Goal: Task Accomplishment & Management: Manage account settings

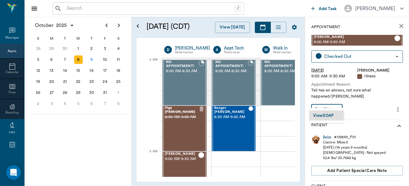
click at [333, 101] on body "/ ​ Add Task Dr. Bert Ellsworth Nectar Messages Appts Calendar Flow Boarding La…" at bounding box center [204, 93] width 409 height 186
click at [326, 115] on button "View SOAP" at bounding box center [323, 116] width 21 height 7
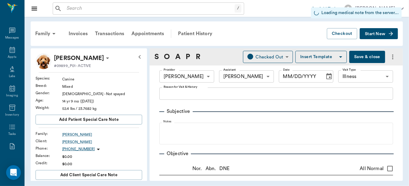
type input "63ec2f075fda476ae8351a4d"
type input "642ef10e332a41444de2bad1"
type input "65d2be4f46e3a538d89b8c15"
radio input "true"
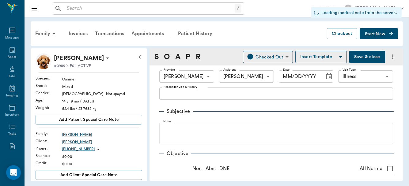
radio input "true"
type input "[DATE]"
type textarea "Tail has an abcess, not sure what happened/Lisa"
type textarea "Distal ventral end of tail has a red mass, quarter sized and domed, oozing red …"
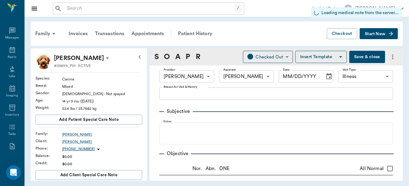
type input "1.00"
type input "20.00"
type input "1"
type input "0"
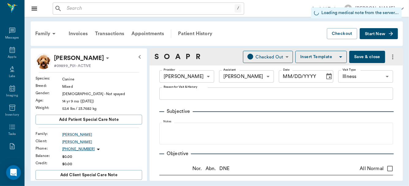
type textarea "Give 1.2 ml by mouth once daily until gone"
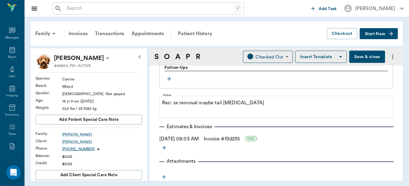
scroll to position [628, 0]
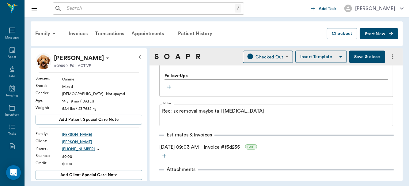
click at [359, 55] on button "Save & close" at bounding box center [368, 57] width 36 height 12
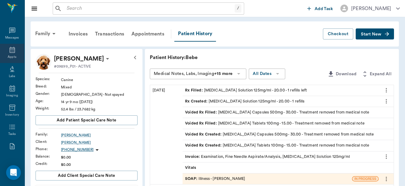
click at [11, 52] on icon at bounding box center [13, 50] width 6 height 6
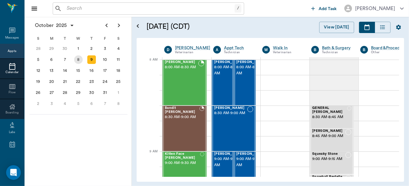
click at [79, 62] on div "8" at bounding box center [78, 60] width 9 height 9
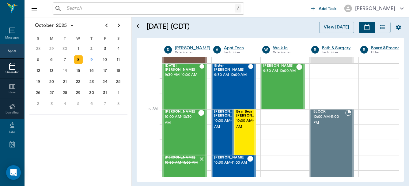
scroll to position [129, 0]
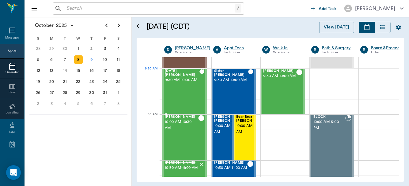
click at [180, 83] on span "9:30 AM - 10:00 AM" at bounding box center [182, 80] width 35 height 6
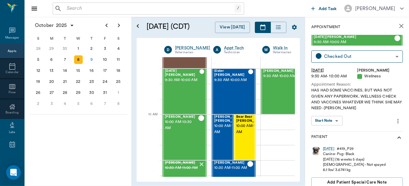
click at [337, 121] on body "/ ​ Add Task Dr. Bert Ellsworth Nectar Messages Appts Calendar Flow Boarding La…" at bounding box center [204, 93] width 409 height 186
click at [332, 131] on button "View SOAP" at bounding box center [323, 133] width 21 height 7
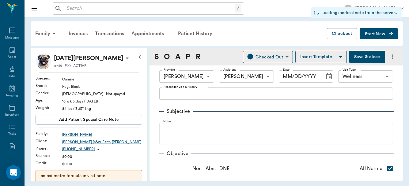
type input "63ec2f075fda476ae8351a4d"
type input "63ec2e7e52e12b0ba117b124"
type input "65d2be4f46e3a538d89b8c14"
checkbox input "true"
radio input "true"
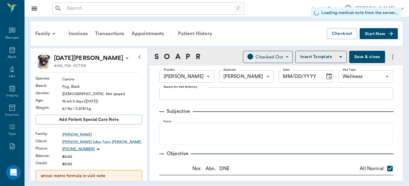
radio input "true"
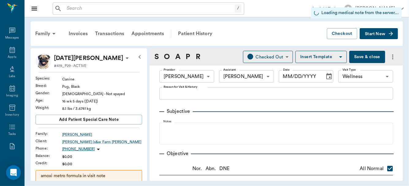
radio input "true"
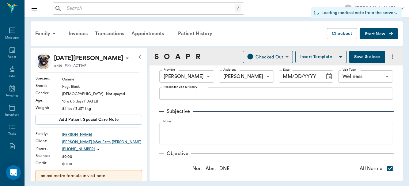
radio input "true"
type input "[DATE]"
type textarea "HAS HAD SOME VACCINES. BUT WAS NOT GIVEN ANY PAPERWORK. WELLNESS CHECK AND VACC…"
type textarea "slightly stenotic nares"
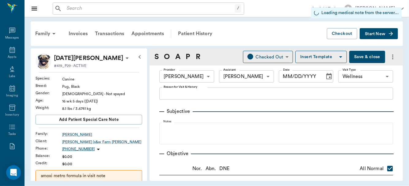
type input "1.00"
type textarea "1 hook"
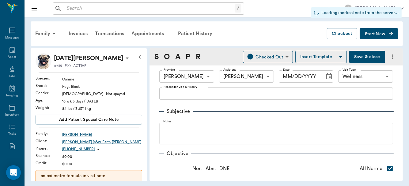
type input "1.00"
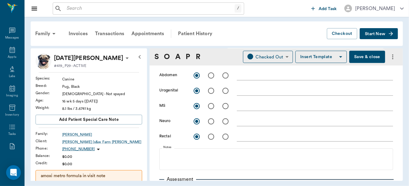
scroll to position [206, 0]
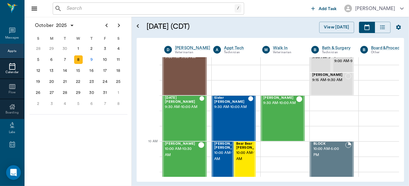
scroll to position [172, 0]
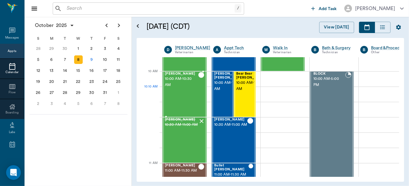
click at [167, 93] on div "BILLIE Lutrick 10:00 AM - 10:30 AM" at bounding box center [181, 94] width 33 height 45
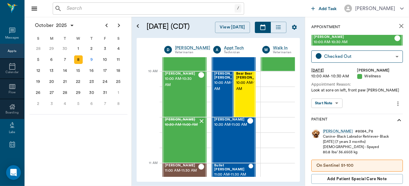
click at [336, 105] on body "/ ​ Add Task Dr. Bert Ellsworth Nectar Messages Appts Calendar Flow Boarding La…" at bounding box center [204, 93] width 409 height 186
click at [330, 115] on button "View SOAP" at bounding box center [323, 116] width 21 height 7
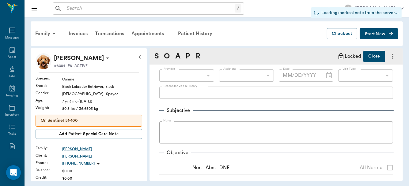
type input "63ec2f075fda476ae8351a4d"
type input "63ec2e7e52e12b0ba117b124"
type input "65d2be4f46e3a538d89b8c14"
radio input "true"
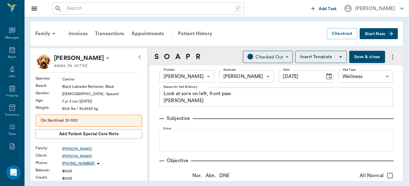
type input "[DATE]"
type textarea "Look at sore on left, front paw Christy"
type textarea "Acral lick Granuloma on L dorsal carpus"
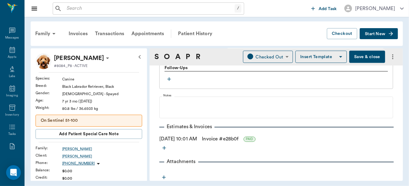
scroll to position [275, 0]
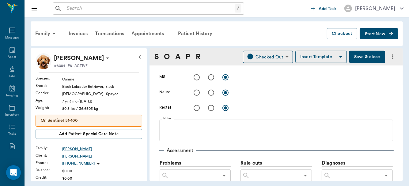
click at [364, 57] on button "Save & close" at bounding box center [368, 57] width 36 height 12
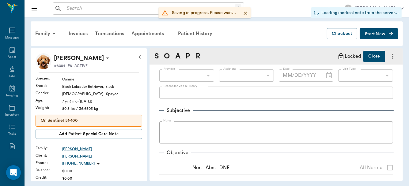
type input "63ec2f075fda476ae8351a4d"
type input "63ec2e7e52e12b0ba117b124"
type input "65d2be4f46e3a538d89b8c14"
radio input "true"
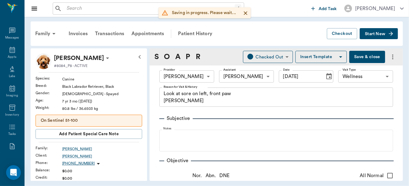
type input "[DATE]"
type textarea "Look at sore on left, front paw Christy"
type textarea "Acral lick Granuloma on L dorsal carpus"
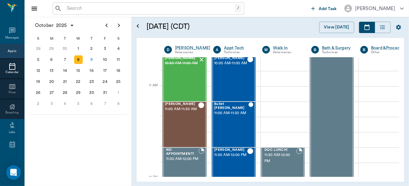
scroll to position [250, 0]
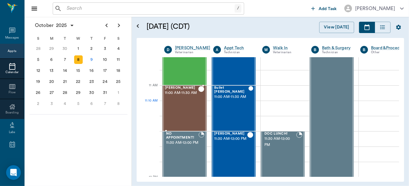
click at [192, 113] on div "Thor Hollinshead 11:00 AM - 11:30 AM" at bounding box center [181, 108] width 33 height 45
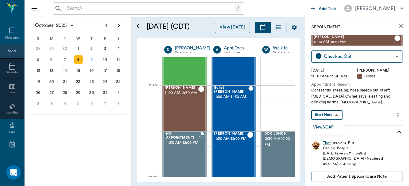
click at [335, 114] on body "/ ​ Add Task Dr. Bert Ellsworth Nectar Messages Appts Calendar Flow Boarding La…" at bounding box center [204, 93] width 409 height 186
click at [331, 128] on button "View SOAP" at bounding box center [323, 127] width 21 height 7
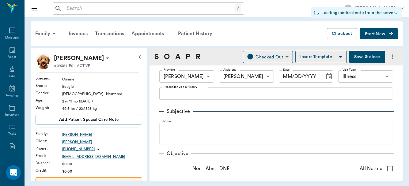
type input "63ec2f075fda476ae8351a4d"
type input "63ec2e7e52e12b0ba117b124"
type input "65d2be4f46e3a538d89b8c15"
type input "[DATE]"
type textarea "Constantly sneezing, nose bleeds out of left nostril Owner says is eating and d…"
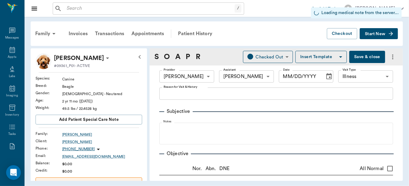
type input "7.00"
type input "0"
type input "7"
type textarea "Give one tablet 1x daily by mouth"
type input "1.00"
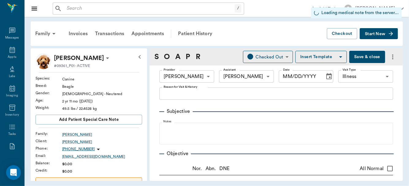
type input "0.55"
type input "0.05"
type input "0"
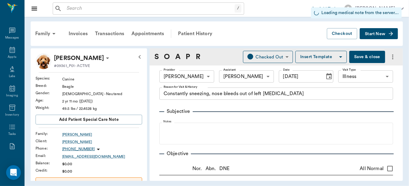
type input "1.00"
type textarea "MP50 DexSP1.25"
type input "0.55"
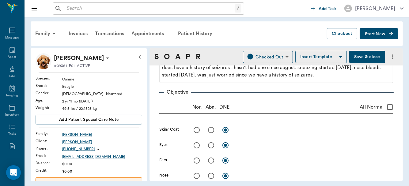
scroll to position [89, 0]
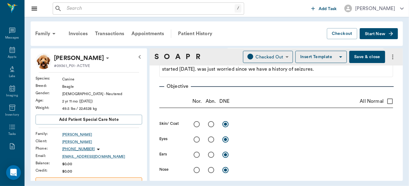
click at [211, 170] on input "radio" at bounding box center [211, 170] width 13 height 13
radio input "true"
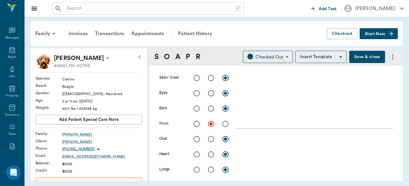
scroll to position [156, 0]
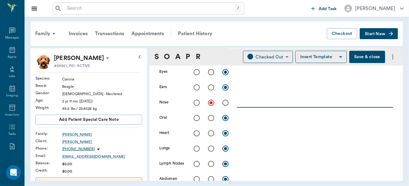
click at [243, 104] on textarea at bounding box center [315, 102] width 156 height 7
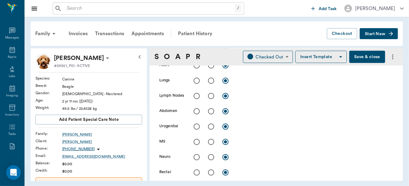
scroll to position [208, 0]
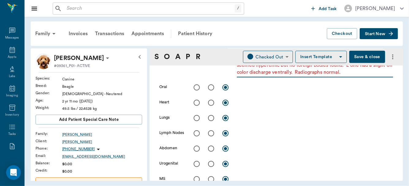
type textarea "Unable to get scope into nostril. Able to get otoscope inserted and was able to…"
click at [195, 102] on input "radio" at bounding box center [196, 103] width 13 height 13
radio input "true"
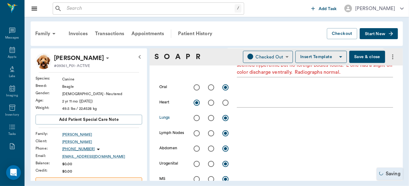
click at [197, 117] on input "radio" at bounding box center [196, 118] width 13 height 13
radio input "true"
click at [196, 86] on input "radio" at bounding box center [196, 87] width 13 height 13
radio input "true"
click at [196, 133] on input "radio" at bounding box center [196, 133] width 13 height 13
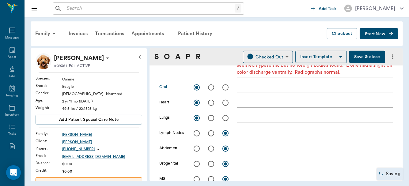
radio input "true"
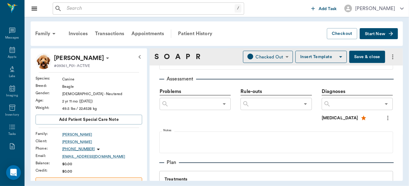
scroll to position [379, 0]
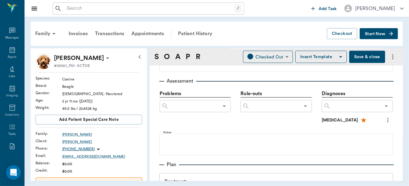
click at [367, 108] on input "text" at bounding box center [356, 106] width 50 height 9
click at [357, 108] on input "text" at bounding box center [356, 106] width 50 height 9
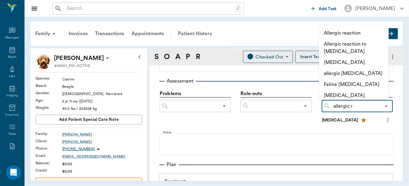
type input "allergic rh"
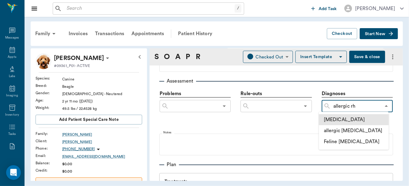
click at [348, 119] on li "[MEDICAL_DATA]" at bounding box center [354, 119] width 70 height 11
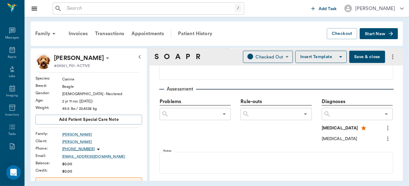
scroll to position [345, 0]
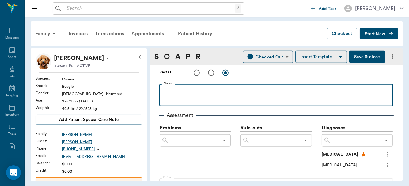
click at [173, 97] on div at bounding box center [277, 94] width 228 height 15
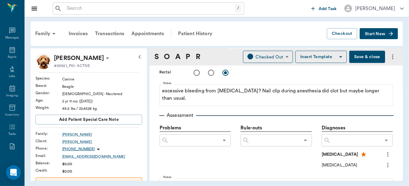
click at [361, 55] on button "Save & close" at bounding box center [368, 57] width 36 height 12
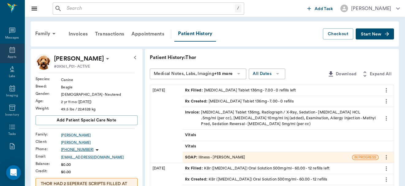
click at [10, 55] on div "Appts" at bounding box center [12, 57] width 9 height 5
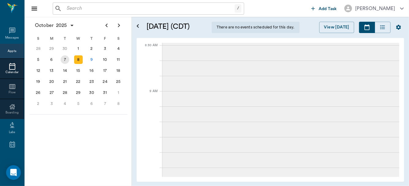
click at [65, 59] on div "7" at bounding box center [65, 60] width 9 height 9
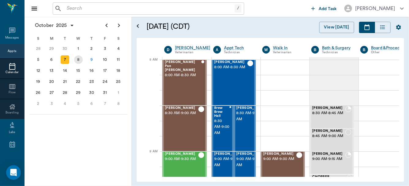
click at [78, 59] on div "8" at bounding box center [78, 60] width 9 height 9
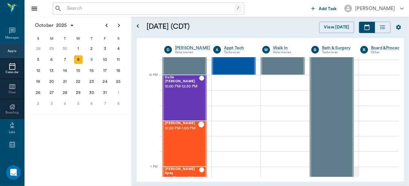
scroll to position [355, 0]
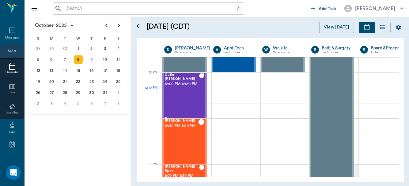
click at [185, 102] on div "Cutie Hollen 12:00 PM - 12:30 PM" at bounding box center [182, 95] width 34 height 45
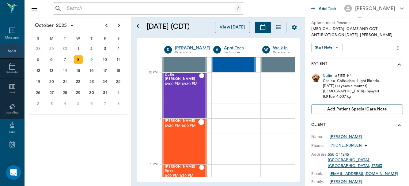
scroll to position [49, 0]
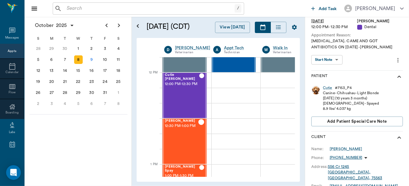
click at [327, 56] on body "/ ​ Add Task Dr. Bert Ellsworth Nectar Messages Appts Calendar Flow Boarding La…" at bounding box center [204, 93] width 409 height 186
click at [328, 70] on button "View Surgery" at bounding box center [324, 72] width 25 height 7
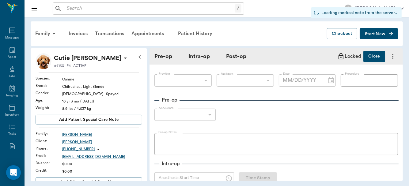
type input "63ec2f075fda476ae8351a4d"
type input "63ec2e7e52e12b0ba117b124"
type input "ORAL SURGERY ORAL SURGERY"
type input "1"
radio input "true"
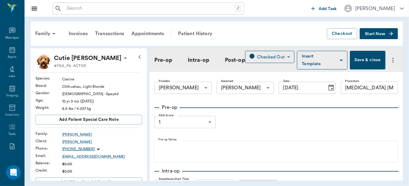
type input "[DATE]"
type input "02:00 PM"
type input "02:04 PM"
type input "02:38 PM"
type input "02:37 PM"
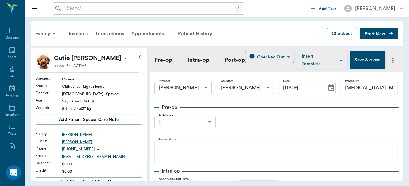
type input "99"
type input "94"
type input "7"
type input "99"
type input "94"
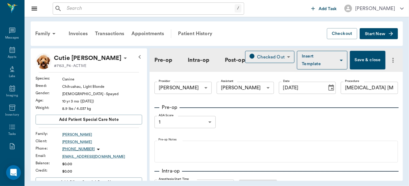
type input "20"
type input "100"
type input "92"
type input "20"
type input "94"
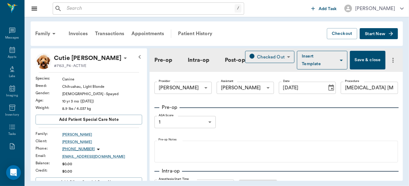
type input "86"
type input "10"
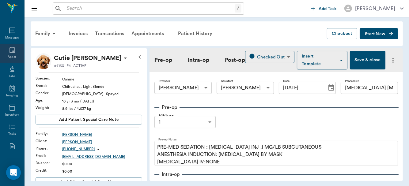
click at [10, 52] on icon at bounding box center [13, 50] width 6 height 6
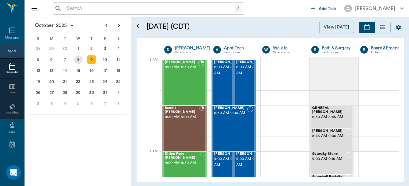
click at [79, 60] on div "8" at bounding box center [78, 60] width 9 height 9
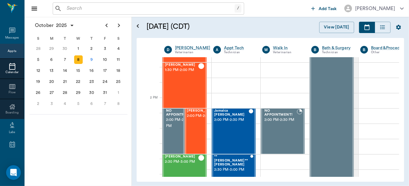
scroll to position [514, 0]
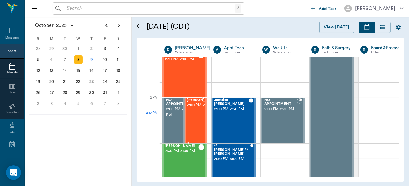
click at [198, 109] on span "2:00 PM - 2:30 PM" at bounding box center [202, 105] width 31 height 6
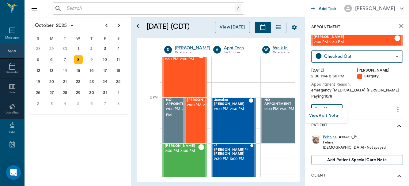
click at [336, 104] on body "/ ​ Add Task Dr. Bert Ellsworth Nectar Messages Appts Calendar Flow Boarding La…" at bounding box center [204, 93] width 409 height 186
click at [330, 114] on button "View Visit Note" at bounding box center [323, 116] width 29 height 7
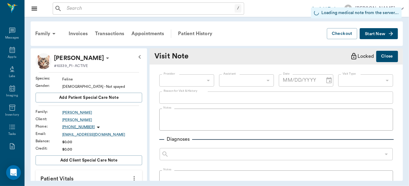
type input "63ec2f075fda476ae8351a4d"
type input "65d2be4f46e3a538d89b8c18"
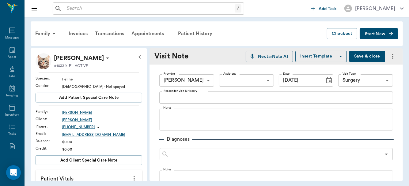
type input "[DATE]"
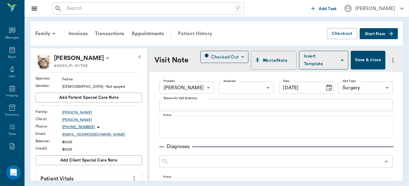
click at [198, 34] on div "Patient History" at bounding box center [196, 33] width 42 height 15
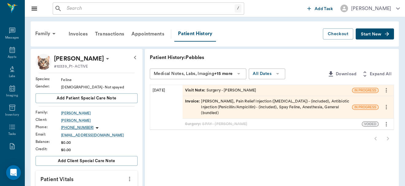
click at [222, 88] on div "Visit Note : Surgery - Dr. Bert Ellsworth" at bounding box center [220, 91] width 71 height 6
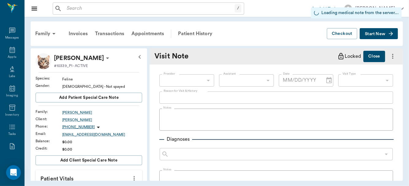
type input "63ec2f075fda476ae8351a4d"
type input "65d2be4f46e3a538d89b8c18"
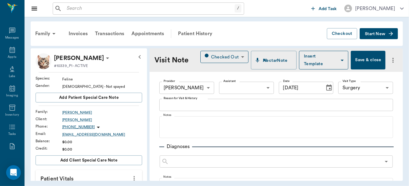
type input "[DATE]"
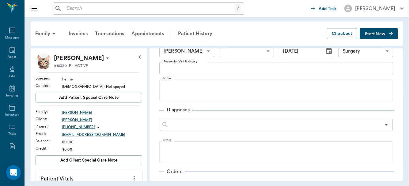
scroll to position [39, 0]
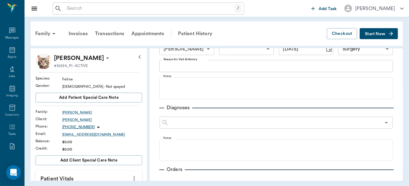
click at [192, 68] on textarea "Reason for Visit & History" at bounding box center [276, 66] width 225 height 7
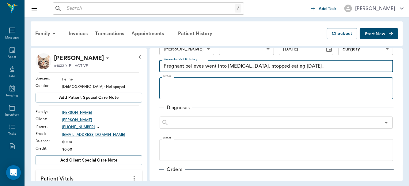
type textarea "Pregnant believes went into false labor, stopped eating yesterday."
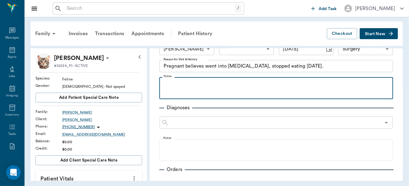
click at [174, 85] on p at bounding box center [277, 83] width 228 height 7
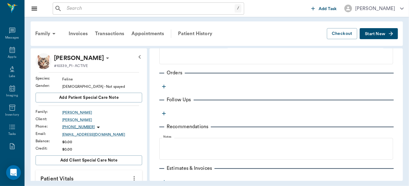
scroll to position [139, 0]
click at [163, 85] on icon "button" at bounding box center [164, 87] width 6 height 6
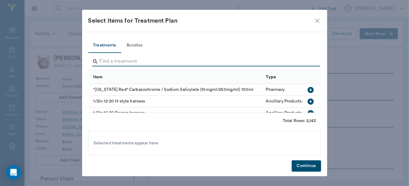
click at [112, 58] on input "Search" at bounding box center [205, 62] width 211 height 10
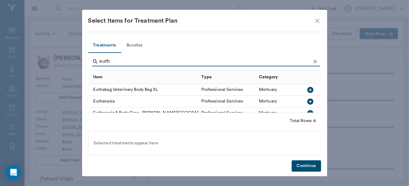
type input "euth"
click at [307, 100] on icon "button" at bounding box center [310, 101] width 7 height 7
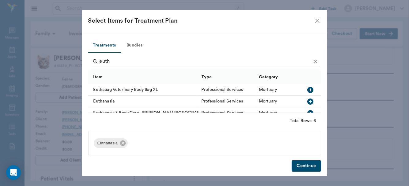
click at [303, 165] on button "Continue" at bounding box center [306, 166] width 29 height 11
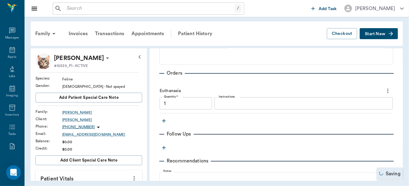
type input "1.00"
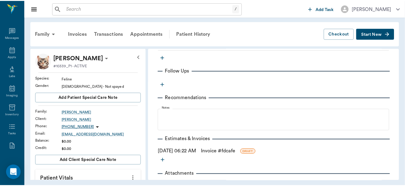
scroll to position [195, 0]
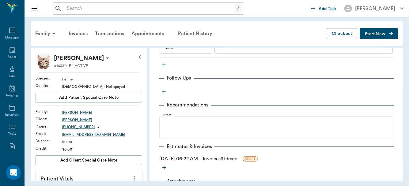
click at [224, 157] on link "Invoice # fdcafe" at bounding box center [220, 159] width 35 height 7
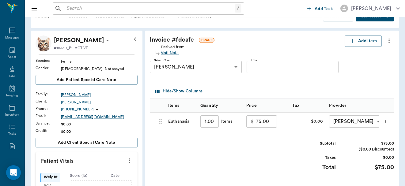
scroll to position [13, 0]
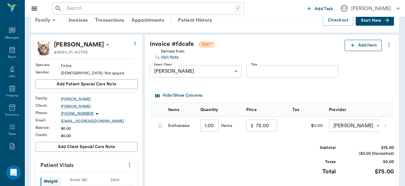
click at [358, 45] on button "Add Item" at bounding box center [363, 45] width 37 height 11
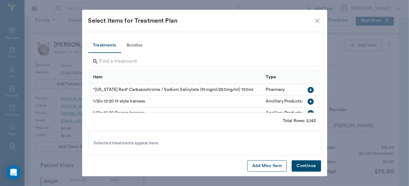
click at [270, 167] on button "Add Misc Item" at bounding box center [268, 166] width 40 height 11
click at [184, 143] on icon at bounding box center [185, 143] width 7 height 7
click at [305, 167] on button "Continue" at bounding box center [306, 166] width 29 height 11
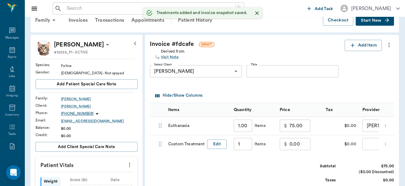
type input "1.00"
click at [218, 144] on button "Edit" at bounding box center [217, 145] width 20 height 10
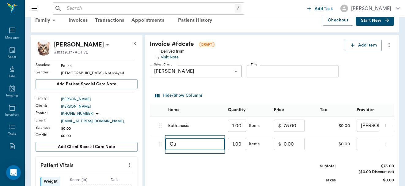
type input "C"
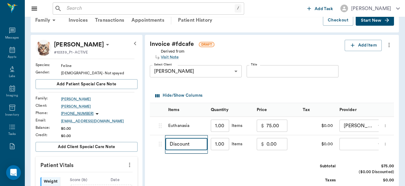
type input "Discount"
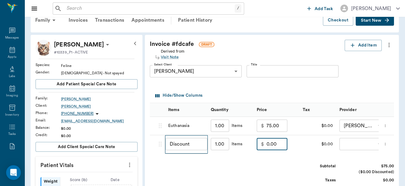
click at [276, 145] on input "0.00" at bounding box center [277, 144] width 21 height 12
type input "-25.00"
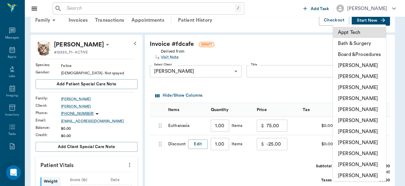
drag, startPoint x: 367, startPoint y: 139, endPoint x: 371, endPoint y: 141, distance: 4.8
click at [371, 141] on body "/ ​ Add Task Dr. Bert Ellsworth Nectar Messages Appts Labs Imaging Inventory Ta…" at bounding box center [202, 182] width 405 height 391
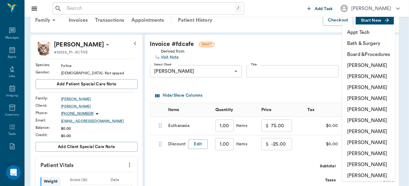
click at [371, 141] on li "[PERSON_NAME]" at bounding box center [369, 142] width 53 height 11
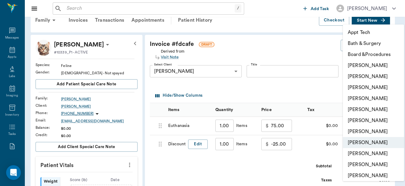
click at [377, 148] on body "/ ​ Add Task Dr. Bert Ellsworth Nectar Messages Appts Labs Imaging Inventory Ta…" at bounding box center [202, 182] width 405 height 391
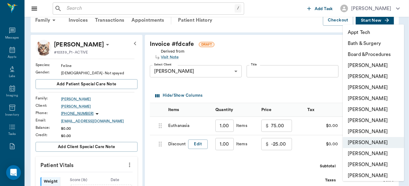
click at [376, 97] on li "[PERSON_NAME]" at bounding box center [373, 98] width 61 height 11
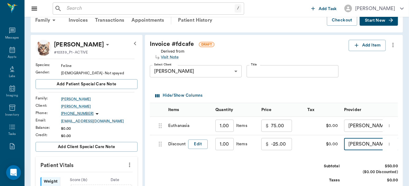
type input "none-63ec2f075fda476ae8351a4d"
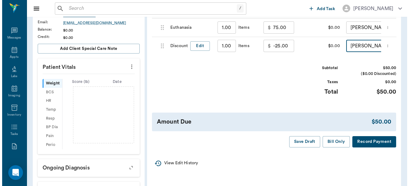
scroll to position [113, 0]
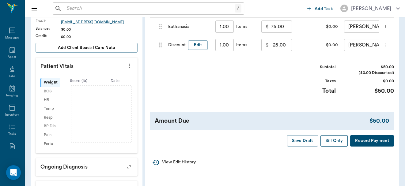
click at [329, 147] on button "Bill Only" at bounding box center [335, 141] width 28 height 11
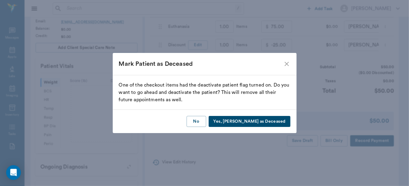
click at [257, 123] on button "Yes, Mark as Deceased" at bounding box center [250, 121] width 82 height 11
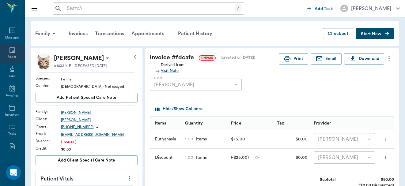
click at [10, 49] on icon at bounding box center [13, 50] width 6 height 6
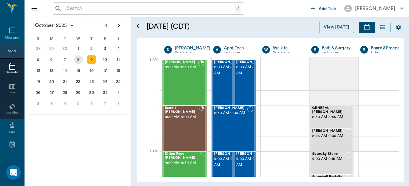
click at [77, 60] on div "8" at bounding box center [78, 60] width 9 height 9
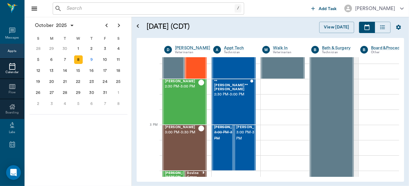
scroll to position [587, 0]
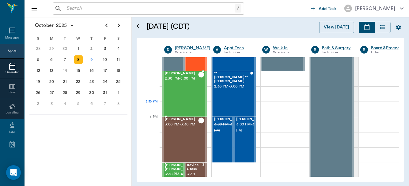
click at [194, 102] on div "[PERSON_NAME] 2:30 PM - 3:00 PM" at bounding box center [181, 94] width 33 height 45
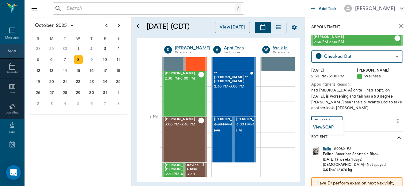
click at [338, 113] on body "/ ​ Add Task [PERSON_NAME] Nectar Messages Appts Calendar Flow Boarding Labs Im…" at bounding box center [204, 93] width 409 height 186
click at [325, 125] on button "View SOAP" at bounding box center [323, 127] width 21 height 7
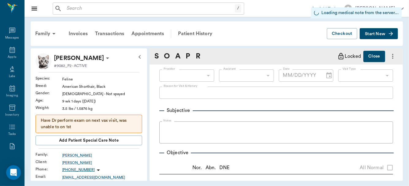
type input "63ec2f075fda476ae8351a4d"
type input "65d2be4f46e3a538d89b8c14"
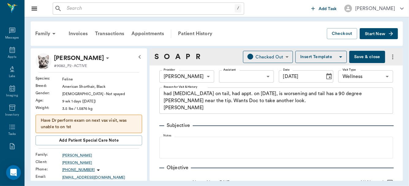
type input "[DATE]"
type textarea "had [MEDICAL_DATA] on tail, had appt. on [DATE], is worsening and tail has a 90…"
click at [325, 125] on div "Subjective" at bounding box center [276, 125] width 234 height 7
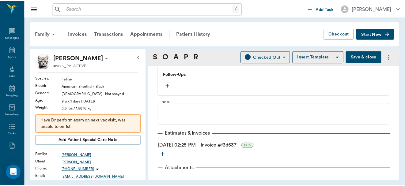
scroll to position [513, 0]
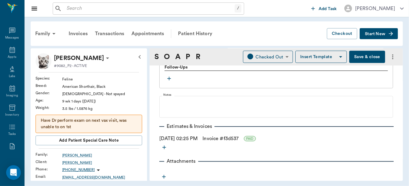
click at [357, 56] on button "Save & close" at bounding box center [368, 57] width 36 height 12
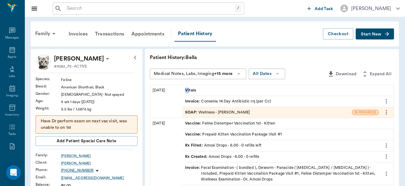
click at [189, 92] on span "Vitals" at bounding box center [191, 91] width 12 height 6
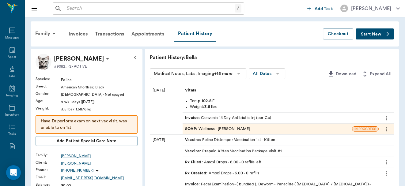
scroll to position [113, 0]
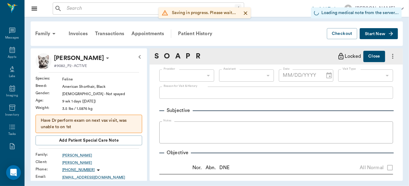
type input "63ec2f075fda476ae8351a4d"
type input "65d2be4f46e3a538d89b8c14"
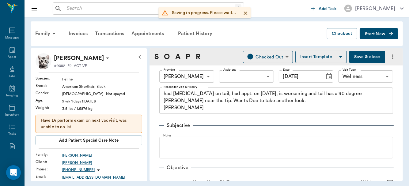
type input "[DATE]"
type textarea "had [MEDICAL_DATA] on tail, had appt. on [DATE], is worsening and tail has a 90…"
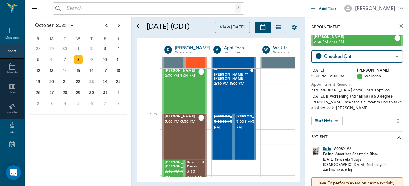
scroll to position [600, 0]
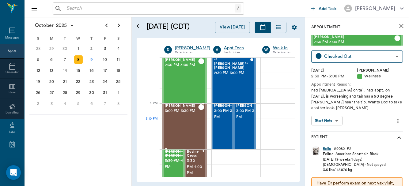
click at [197, 126] on div "[PERSON_NAME] 3:00 PM - 3:30 PM" at bounding box center [181, 126] width 33 height 45
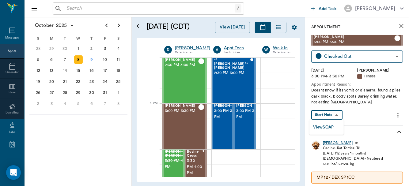
click at [339, 116] on body "/ ​ Add Task [PERSON_NAME] Nectar Messages Appts Calendar Flow Boarding Labs Im…" at bounding box center [204, 93] width 409 height 186
click at [329, 127] on button "View SOAP" at bounding box center [323, 127] width 21 height 7
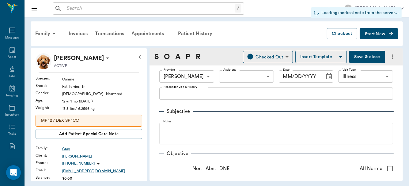
type input "63ec2f075fda476ae8351a4d"
type input "65d2be4f46e3a538d89b8c15"
radio input "true"
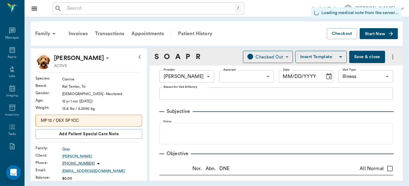
radio input "true"
type input "[DATE]"
type textarea "24 hr history of [MEDICAL_DATA], found 3 piles dark black, bloody spots Barely …"
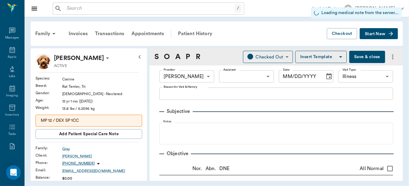
type textarea "firm, tender?"
type input "1.00"
type input "0"
type textarea "give 1/2 the tube [DATE] and the other 1/2 [DATE]"
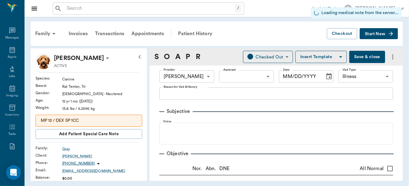
type input "1.00"
type input "0"
type textarea "give 3cc three times a day until regular"
type input "17.00"
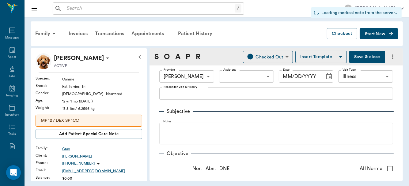
type input "0"
type textarea "Give 1.2 ml Twice daily until gone"
type input "1.00"
type input "0"
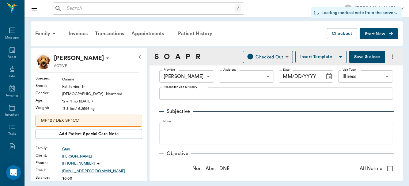
type input "0"
type textarea "give 1 tablet once a day by mouth"
type input "1.00"
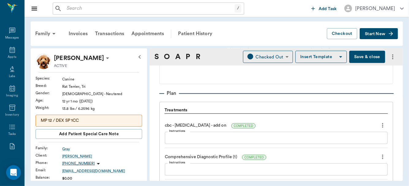
scroll to position [446, 0]
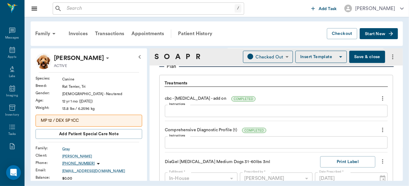
click at [282, 108] on textarea "Instructions" at bounding box center [276, 111] width 214 height 7
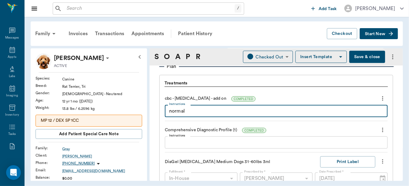
type textarea "normal"
click at [250, 143] on textarea "Instructions" at bounding box center [276, 143] width 214 height 7
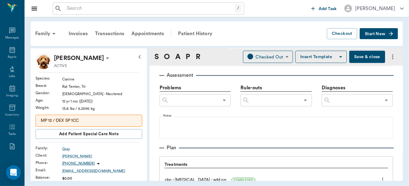
scroll to position [314, 0]
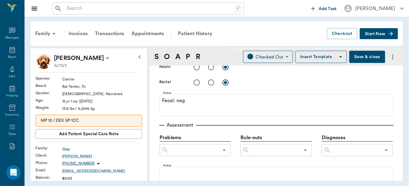
type textarea "ALP 1742 (11x inc), ALT 388 ((4x inc), Glu sl inc 135, Na+ 138 (sl hypo), Hemo …"
click at [346, 152] on input "text" at bounding box center [356, 150] width 50 height 9
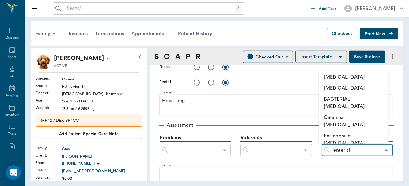
type input "[MEDICAL_DATA]"
click at [345, 78] on li "[MEDICAL_DATA]" at bounding box center [354, 77] width 70 height 11
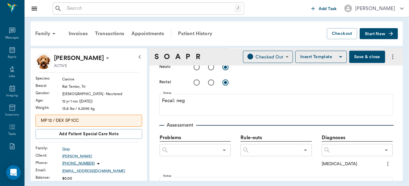
click at [338, 149] on input "text" at bounding box center [356, 150] width 50 height 9
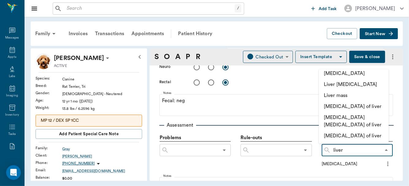
scroll to position [0, 0]
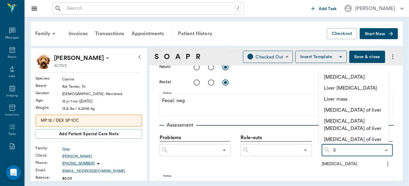
type input "l"
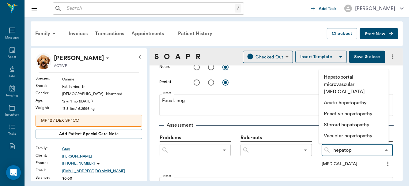
type input "hepatopa"
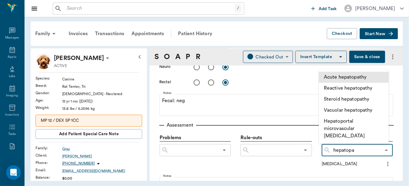
click at [360, 77] on li "Acute hepatopathy" at bounding box center [354, 77] width 70 height 11
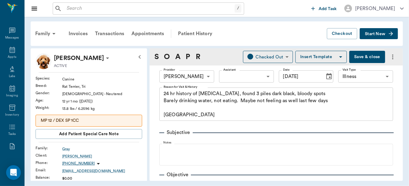
click at [355, 56] on button "Save & close" at bounding box center [368, 57] width 36 height 12
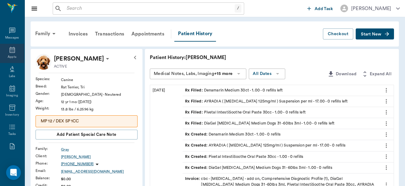
click at [9, 51] on icon at bounding box center [12, 49] width 7 height 7
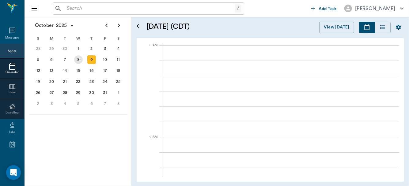
click at [79, 59] on div "8" at bounding box center [78, 60] width 9 height 9
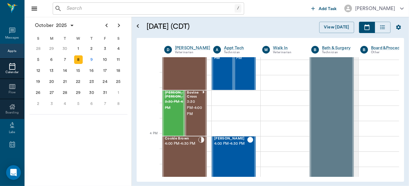
scroll to position [662, 0]
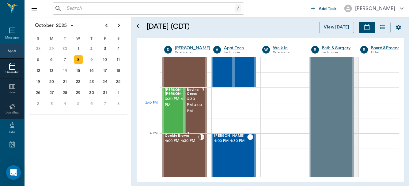
click at [192, 112] on span "3:30 PM - 4:00 PM" at bounding box center [194, 105] width 15 height 18
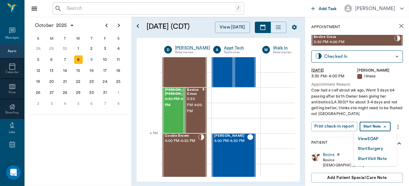
click at [383, 125] on body "/ ​ Add Task [PERSON_NAME] Nectar Messages Appts Calendar Flow Boarding Labs Im…" at bounding box center [204, 93] width 409 height 186
click at [376, 137] on button "View SOAP" at bounding box center [368, 139] width 21 height 7
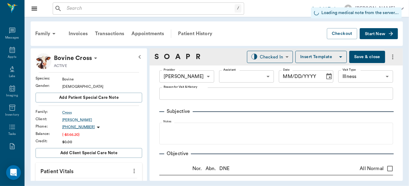
type input "63ec2f075fda476ae8351a4d"
type input "65d2be4f46e3a538d89b8c15"
type input "[DATE]"
type textarea "Cow had a calf about wk ago, Went 3 days b4 passing after birth Owner been givi…"
type input "1.00"
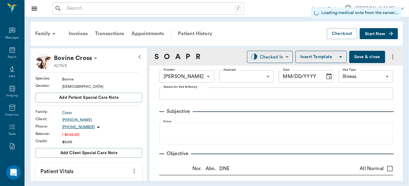
type input "1.00"
type textarea "60cc Oxytet"
type input "1.00"
type input "40.00"
type input "0"
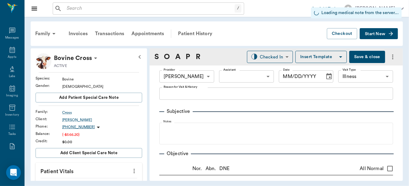
type input "0"
type input "60.00"
type input "1.00"
type textarea "Give IM, should come in heat in 2-3 days, if not wait another week and repeat. …"
type input "10.00"
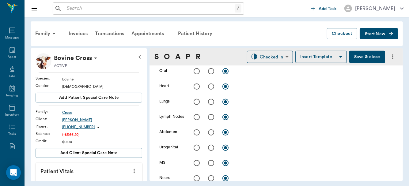
scroll to position [255, 0]
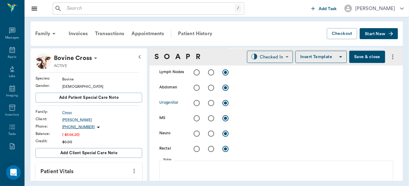
click at [212, 103] on input "radio" at bounding box center [211, 103] width 13 height 13
radio input "true"
click at [247, 107] on div "x" at bounding box center [315, 103] width 156 height 9
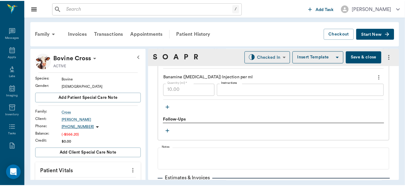
scroll to position [538, 0]
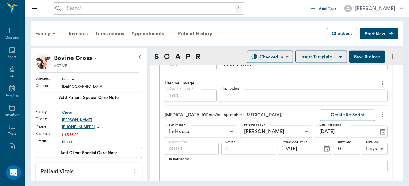
type textarea "Uterine infection, No placenta or fetus tissue expelled, [MEDICAL_DATA] mostly …"
click at [361, 57] on button "Save & close" at bounding box center [368, 57] width 36 height 12
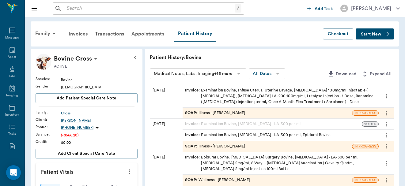
scroll to position [113, 0]
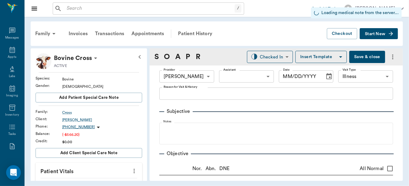
type input "63ec2f075fda476ae8351a4d"
type input "65d2be4f46e3a538d89b8c15"
radio input "true"
type input "[DATE]"
type textarea "Cow had a calf about wk ago, Went 3 days b4 passing after birth Owner been givi…"
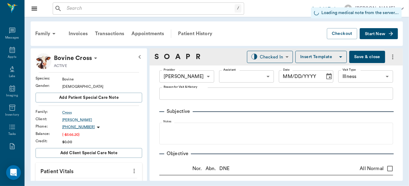
type textarea "Uterine infection, No placenta or fetus tissue expelled, [MEDICAL_DATA] mostly …"
type input "1.00"
type textarea "60cc Oxytet"
type input "1.00"
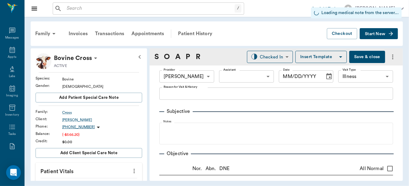
type input "40.00"
type input "0"
type input "60.00"
type input "1.00"
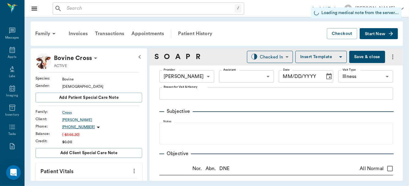
type textarea "Give IM, should come in heat in 2-3 days, if not wait another week and repeat. …"
type input "10.00"
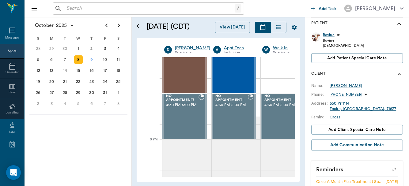
scroll to position [700, 0]
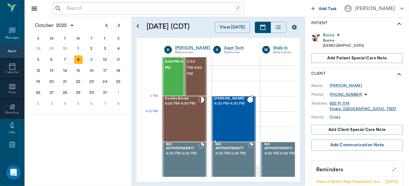
click at [231, 118] on div "Ace [PERSON_NAME] 4:00 PM - 4:30 PM" at bounding box center [230, 119] width 33 height 45
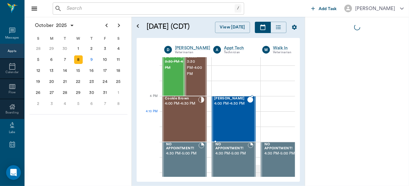
scroll to position [0, 0]
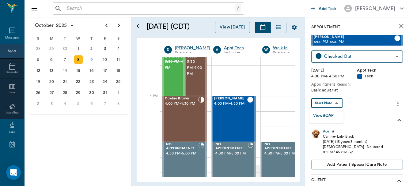
click at [337, 102] on body "/ ​ Add Task [PERSON_NAME] Nectar Messages Appts Calendar Flow Boarding Labs Im…" at bounding box center [204, 93] width 409 height 186
click at [330, 114] on button "View SOAP" at bounding box center [323, 116] width 21 height 7
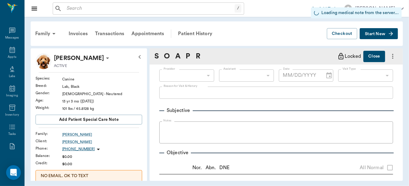
type input "63ec2f075fda476ae8351a4d"
type input "63ec2e7e52e12b0ba117b124"
type input "65d2be4f46e3a538d89b8c1a"
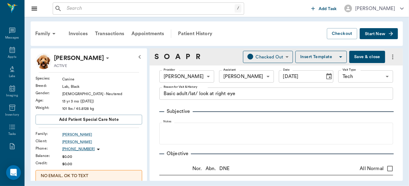
type input "[DATE]"
type textarea "Basic adult/lat/ look at right eye"
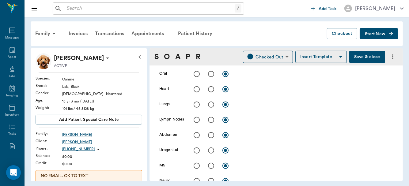
scroll to position [129, 0]
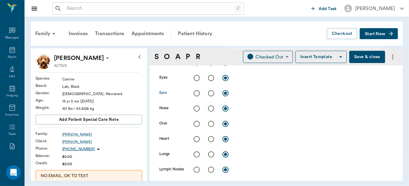
click at [212, 93] on input "radio" at bounding box center [211, 93] width 13 height 13
radio input "true"
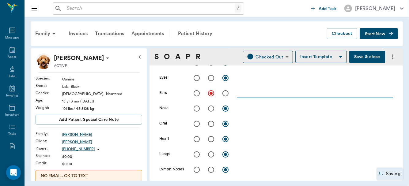
click at [244, 92] on textarea at bounding box center [315, 93] width 156 height 7
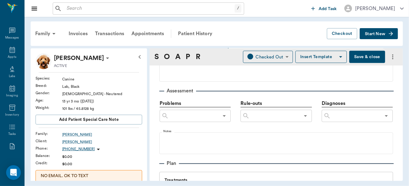
scroll to position [352, 0]
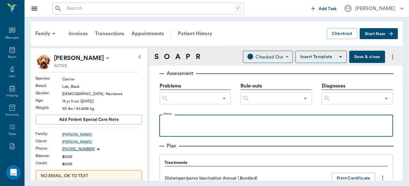
click at [222, 126] on div at bounding box center [277, 125] width 228 height 15
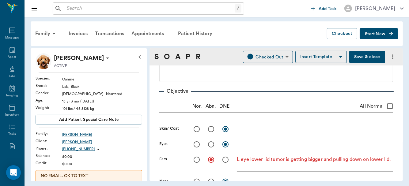
scroll to position [92, 0]
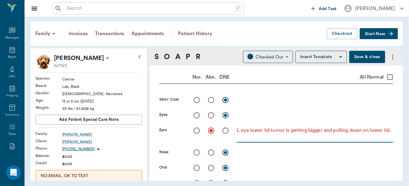
click at [287, 137] on textarea "L eye lower lid tumor is getting bigger and pulling down on lower lid." at bounding box center [315, 134] width 156 height 14
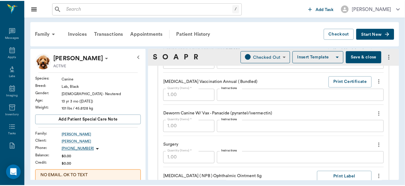
scroll to position [617, 0]
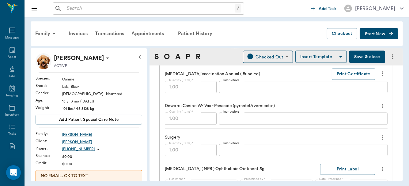
type textarea "L eye lower lid tumor is getting bigger and pulling down on lower lid. Paws at …"
click at [248, 149] on textarea "Instructions" at bounding box center [304, 150] width 160 height 7
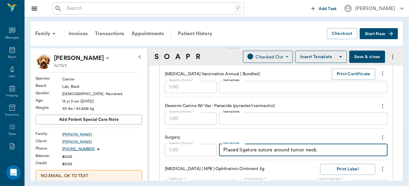
type textarea "Placed ligature suture around tumor neck."
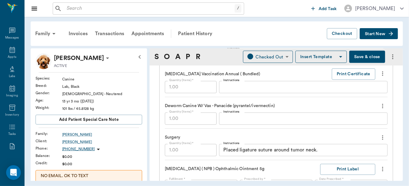
click at [363, 57] on button "Save & close" at bounding box center [368, 57] width 36 height 12
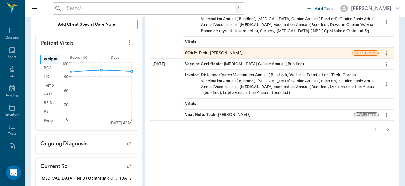
scroll to position [121, 0]
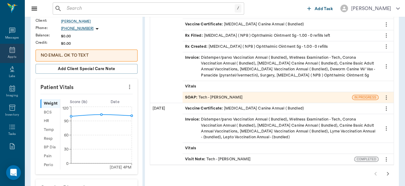
click at [11, 53] on icon at bounding box center [12, 49] width 7 height 7
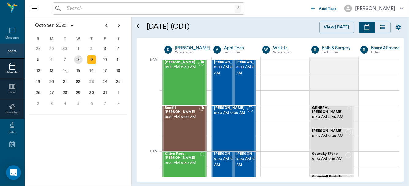
click at [79, 58] on div "8" at bounding box center [78, 60] width 9 height 9
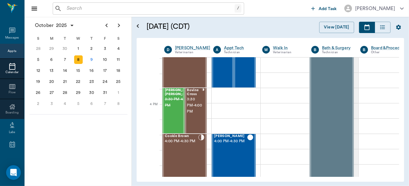
scroll to position [691, 0]
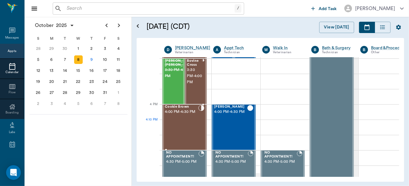
click at [191, 134] on div "Cookie Brown 4:00 PM - 4:30 PM" at bounding box center [181, 127] width 33 height 45
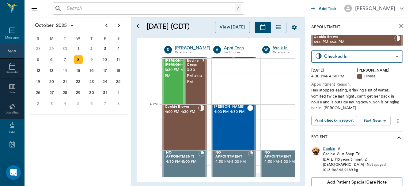
click at [375, 119] on body "/ ​ Add Task Dr. Bert Ellsworth Nectar Messages Appts Calendar Flow Boarding La…" at bounding box center [204, 93] width 409 height 186
click at [368, 132] on button "View SOAP" at bounding box center [368, 133] width 21 height 7
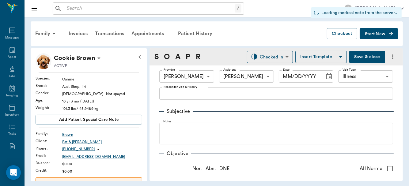
type input "63ec2f075fda476ae8351a4d"
type input "63ec2e7e52e12b0ba117b124"
type input "65d2be4f46e3a538d89b8c15"
type input "[DATE]"
type textarea "Has stopped eating, drinking a lot of water, vomited twice last night, can't ge…"
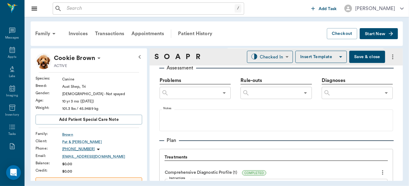
scroll to position [424, 0]
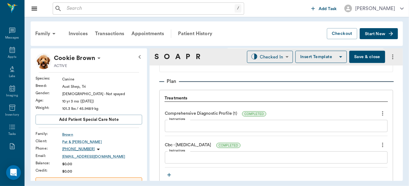
click at [218, 129] on div "x Instructions" at bounding box center [276, 126] width 223 height 12
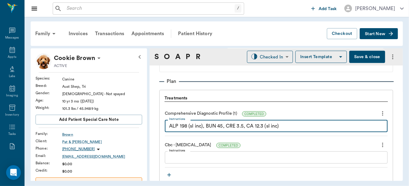
type textarea "ALP 198 (sl inc), BUN 45, CRE 3.5, CA 12.3 (sl inc)"
click at [210, 157] on textarea "Instructions" at bounding box center [276, 158] width 214 height 7
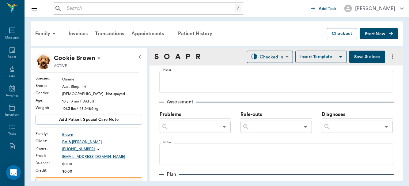
scroll to position [335, 0]
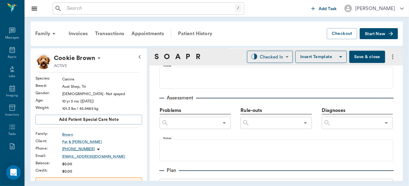
type textarea "Neutrophilia 18K, HCT 31%"
click at [341, 124] on input "text" at bounding box center [356, 123] width 50 height 9
type input "azotemia"
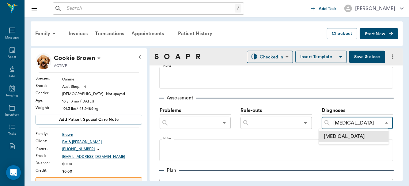
click at [340, 134] on li "[MEDICAL_DATA]" at bounding box center [354, 136] width 70 height 11
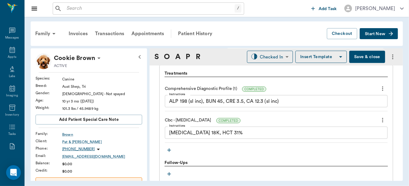
scroll to position [464, 0]
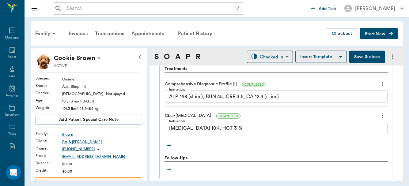
click at [168, 144] on icon "button" at bounding box center [169, 146] width 6 height 6
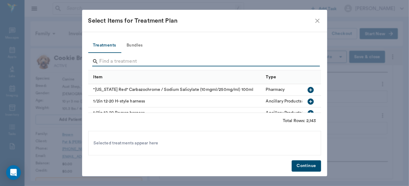
click at [111, 63] on input "Search" at bounding box center [205, 62] width 211 height 10
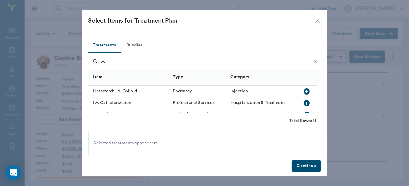
scroll to position [23, 0]
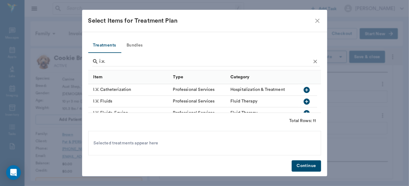
click at [305, 90] on icon "button" at bounding box center [306, 89] width 7 height 7
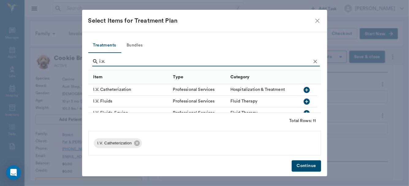
click at [304, 99] on icon "button" at bounding box center [307, 102] width 6 height 6
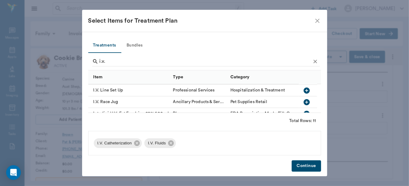
scroll to position [52, 0]
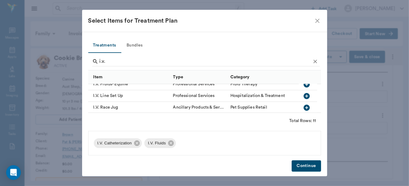
click at [305, 96] on icon "button" at bounding box center [306, 96] width 7 height 7
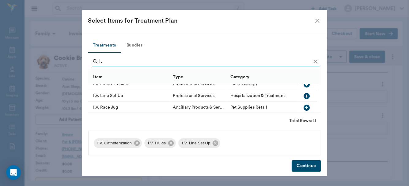
type input "i"
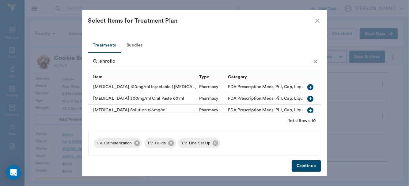
scroll to position [10, 0]
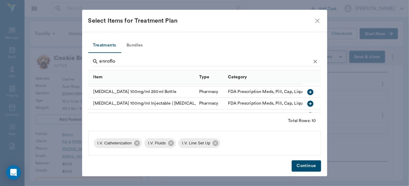
click at [307, 102] on icon "button" at bounding box center [310, 103] width 7 height 7
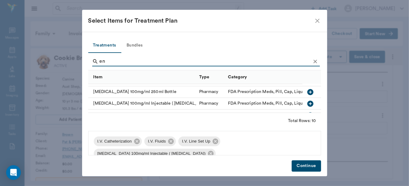
type input "e"
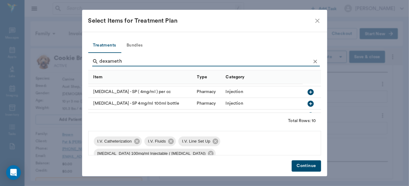
type input "dexameth"
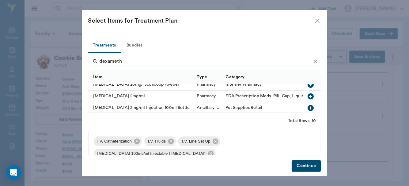
scroll to position [56, 0]
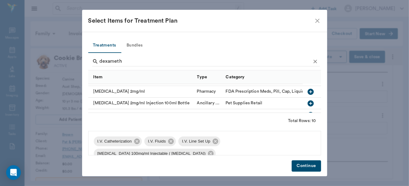
click at [307, 92] on icon "button" at bounding box center [310, 91] width 7 height 7
click at [302, 165] on button "Continue" at bounding box center [306, 166] width 29 height 11
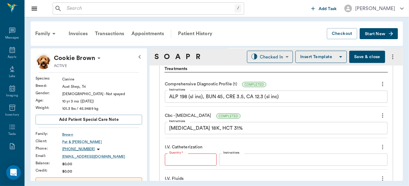
type input "1"
type input "0"
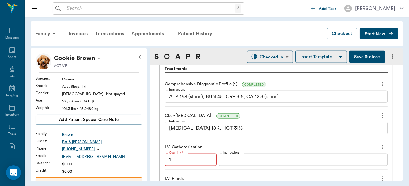
type input "0"
type textarea "Give 2 ccs per 1 gallon of water for 5 days"
type input "1"
type input "0"
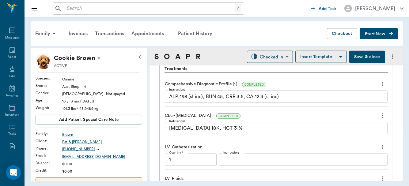
scroll to position [729, 0]
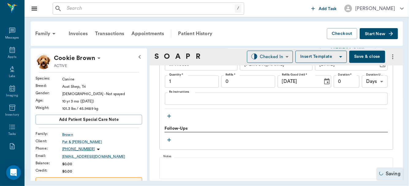
type input "1.00"
